Goal: Check status: Check status

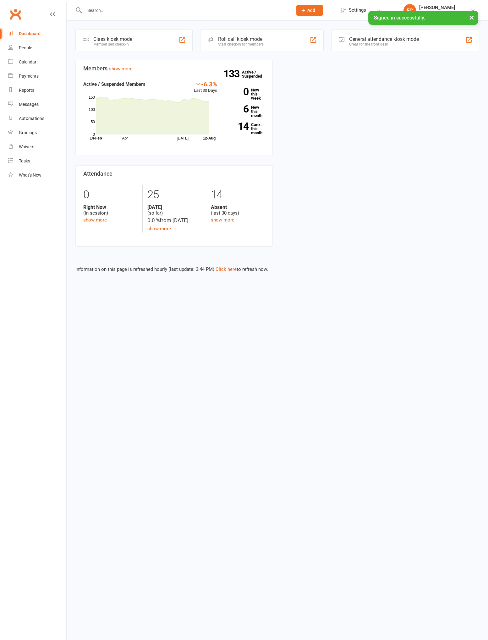
click at [150, 12] on input "text" at bounding box center [185, 10] width 205 height 9
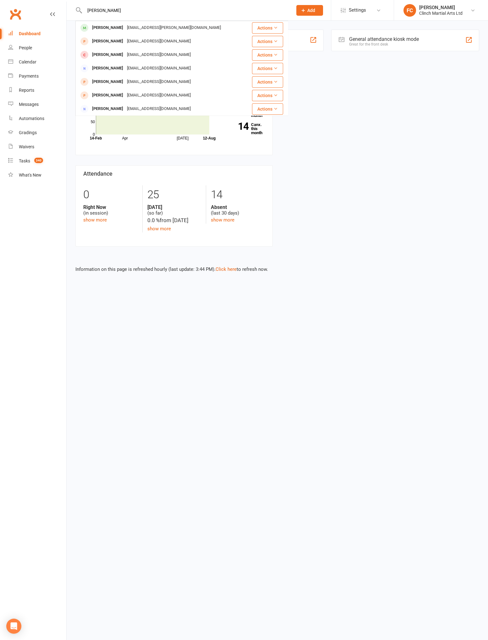
type input "[PERSON_NAME]"
click at [145, 30] on div "[EMAIL_ADDRESS][PERSON_NAME][DOMAIN_NAME]" at bounding box center [174, 27] width 98 height 9
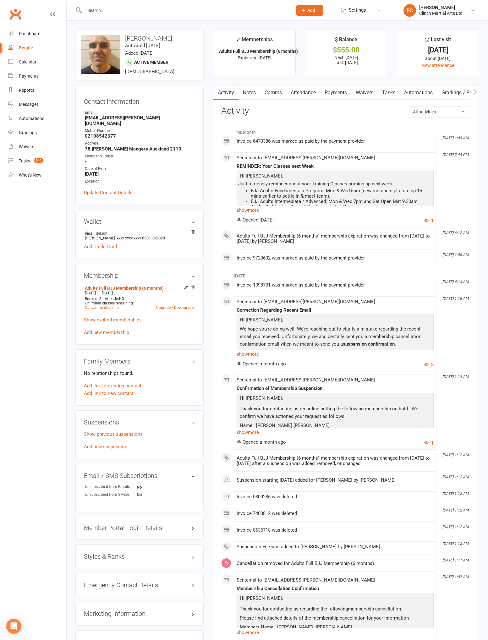
click at [338, 98] on link "Payments" at bounding box center [335, 92] width 31 height 14
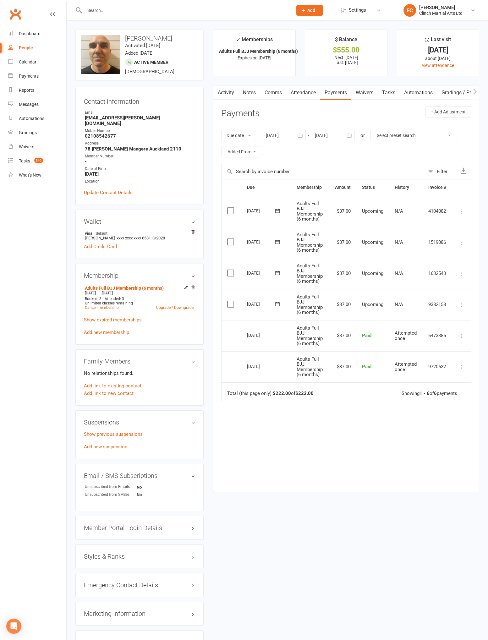
click at [277, 135] on div at bounding box center [284, 135] width 44 height 11
click at [266, 151] on button "button" at bounding box center [272, 150] width 14 height 11
click at [314, 175] on span "03" at bounding box center [314, 174] width 5 height 5
type input "[DATE]"
